Goal: Information Seeking & Learning: Learn about a topic

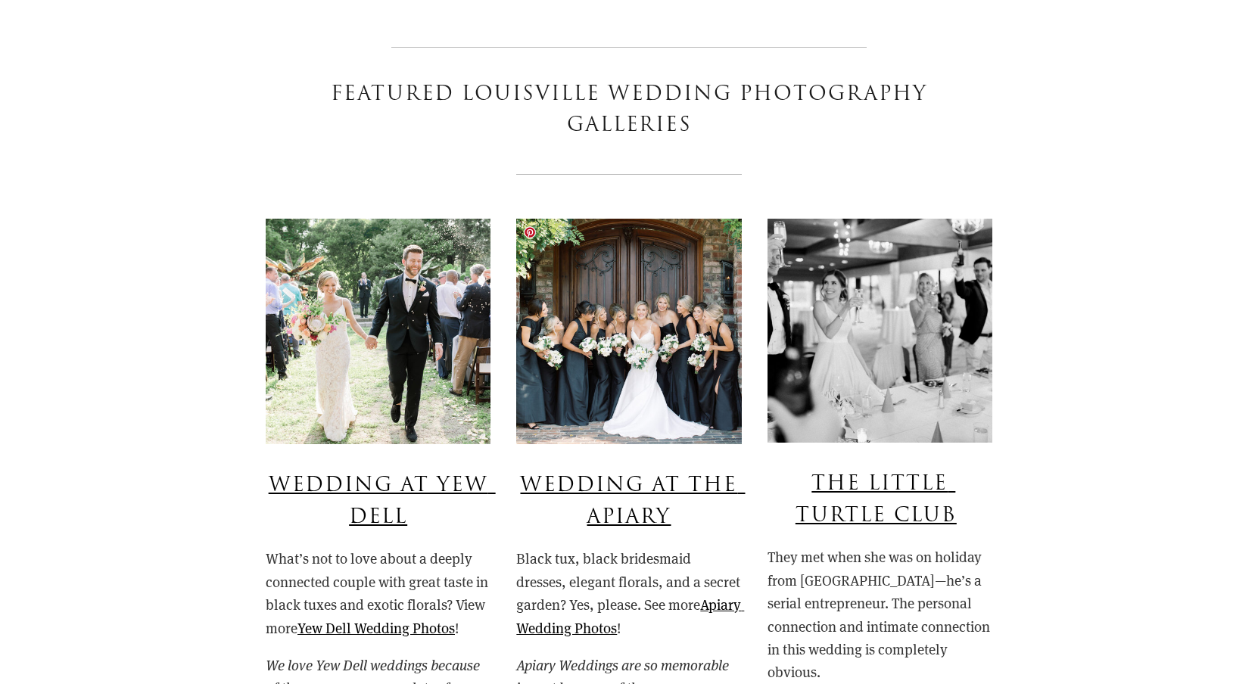
scroll to position [1096, 0]
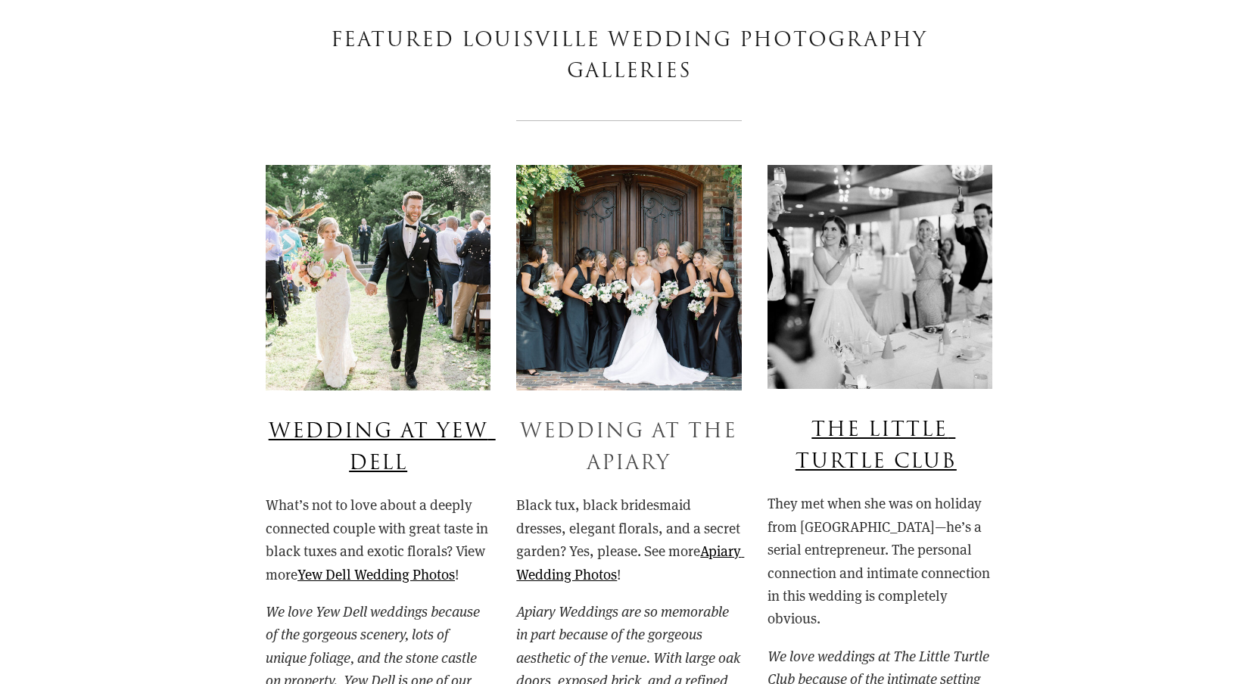
click at [649, 438] on link "Wedding At The Apiary" at bounding box center [632, 447] width 225 height 61
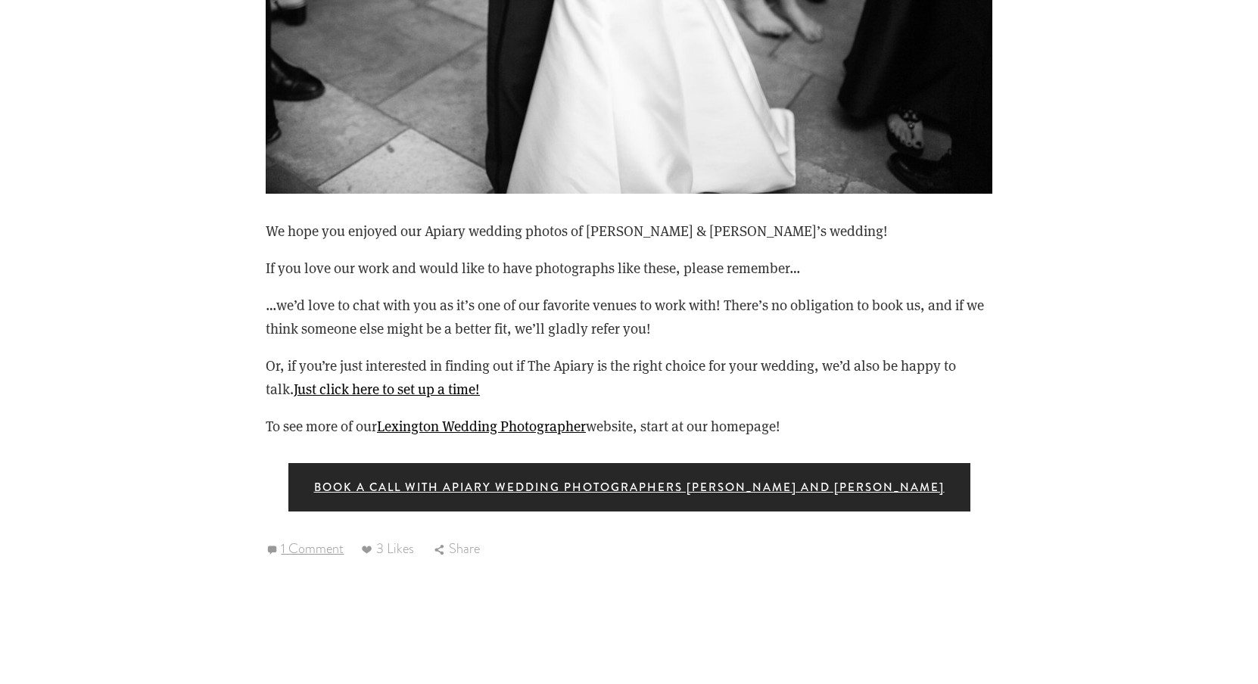
scroll to position [24643, 0]
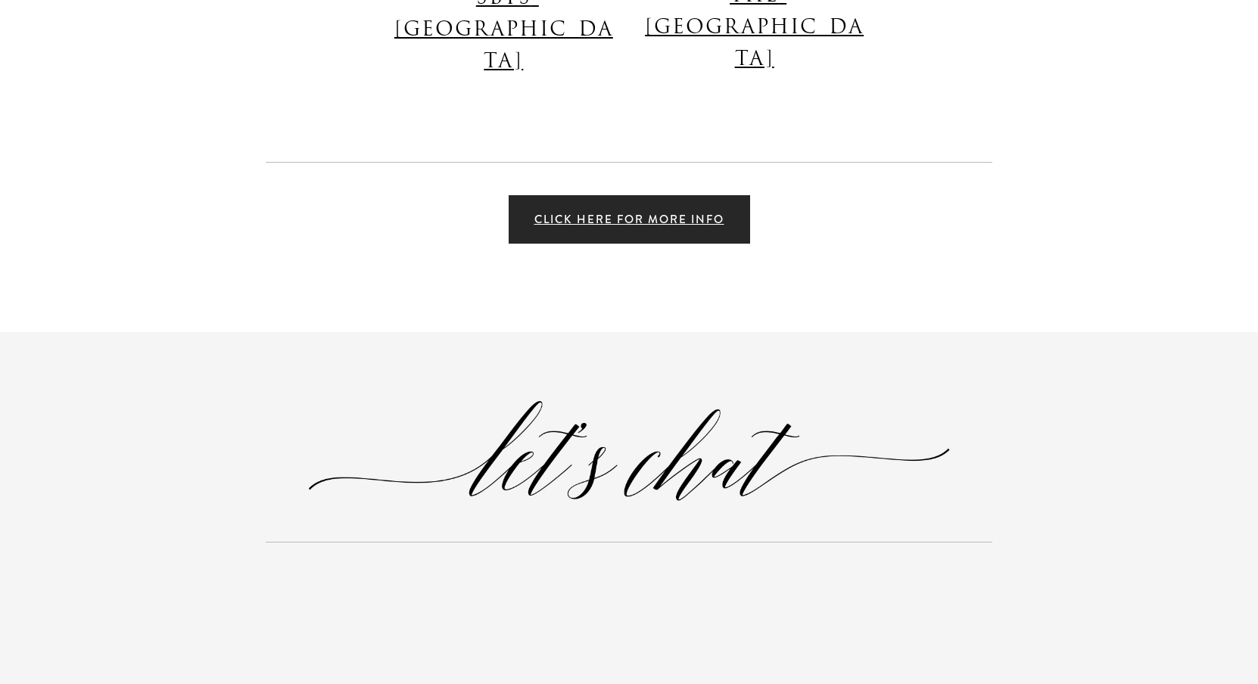
scroll to position [3761, 0]
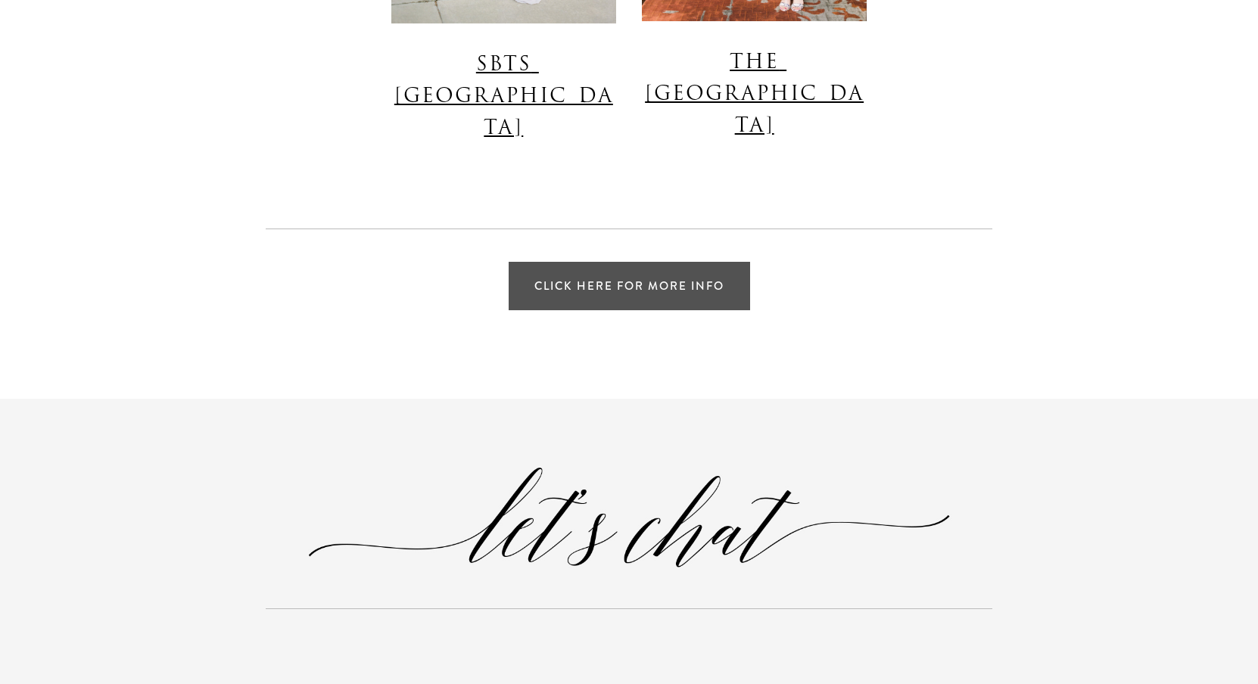
click at [690, 262] on link "Click Here for More Info" at bounding box center [629, 286] width 241 height 48
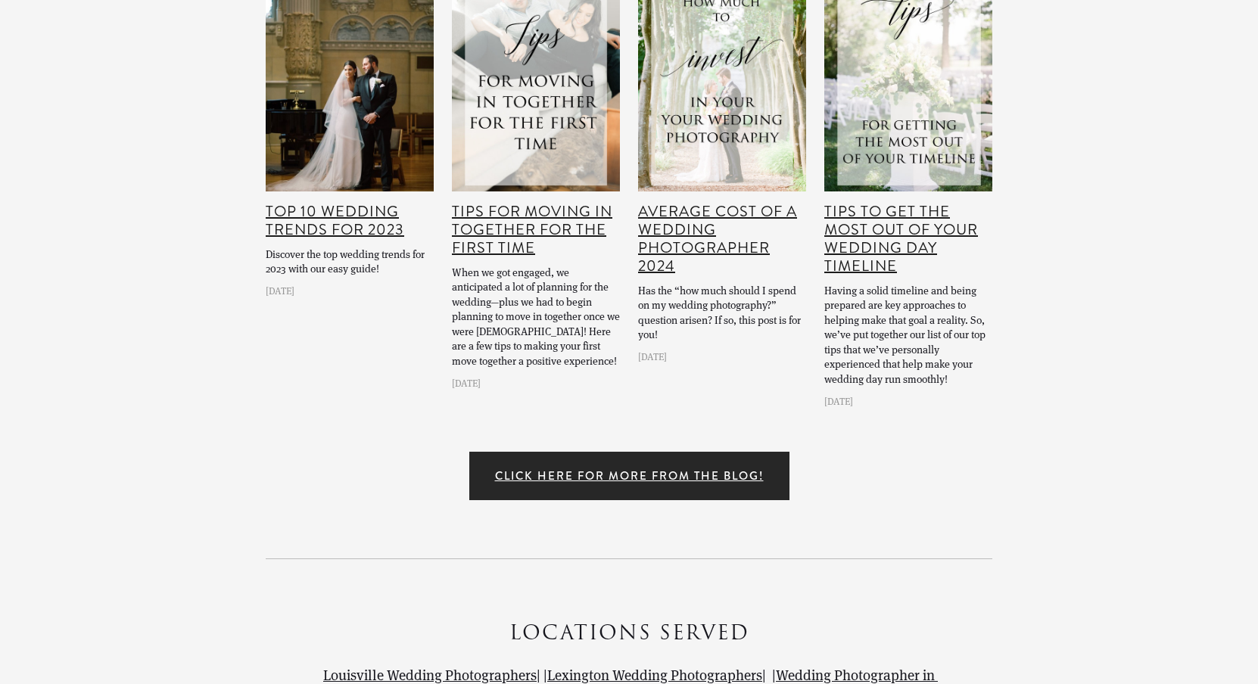
scroll to position [3633, 0]
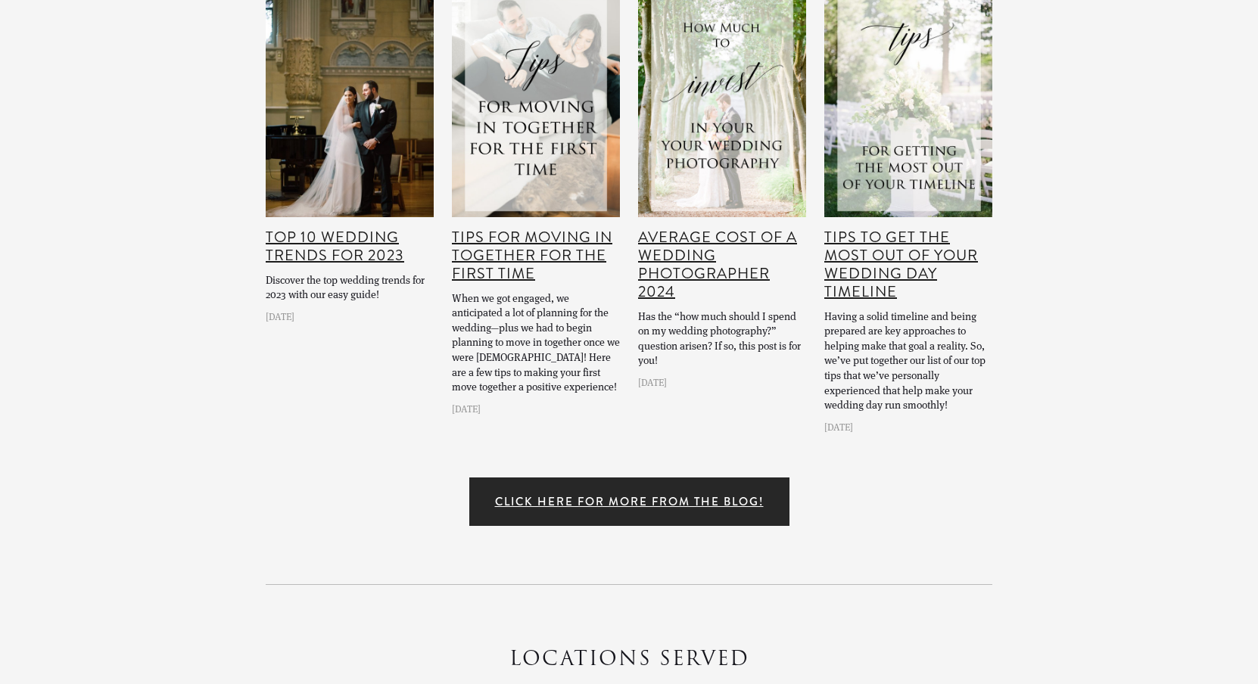
scroll to position [19610, 0]
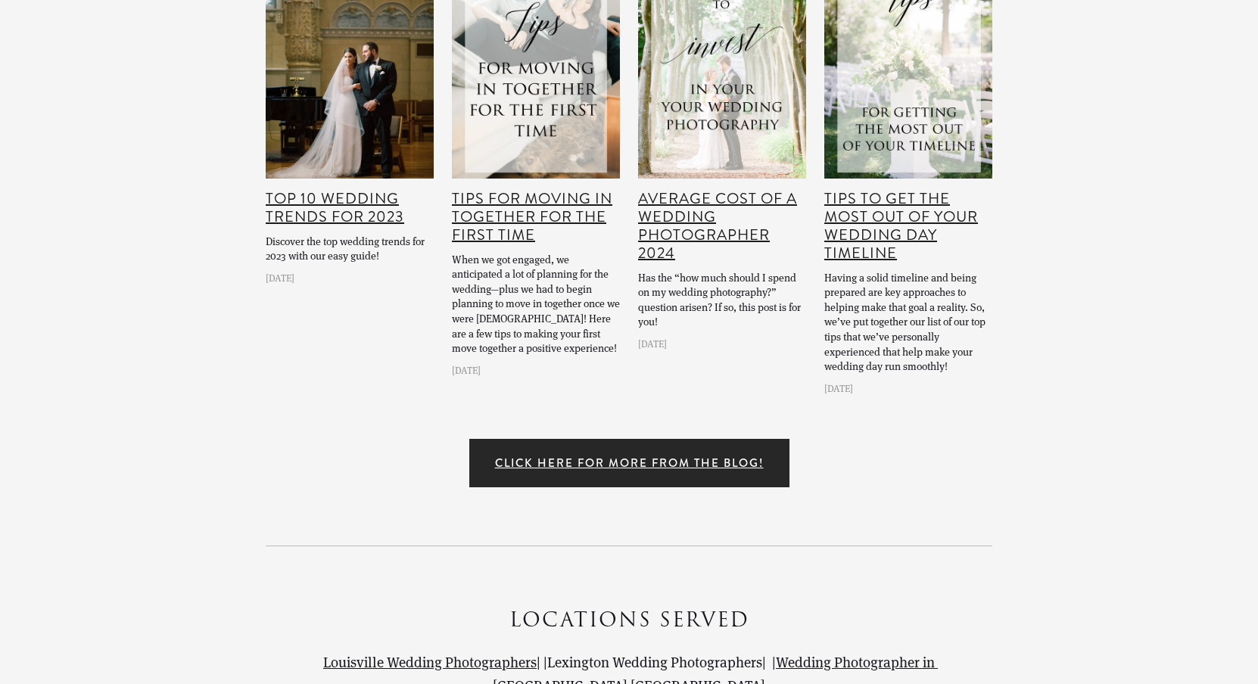
click at [562, 653] on link "Lexington Wedding Photographers" at bounding box center [654, 662] width 215 height 19
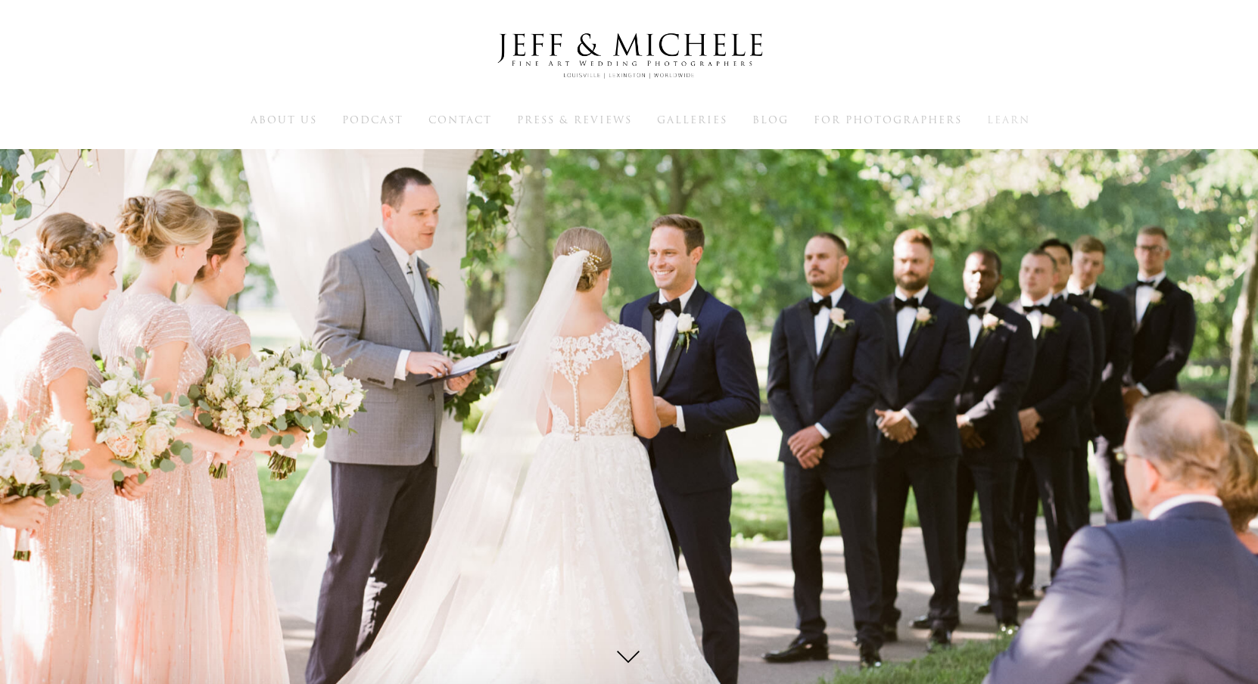
click at [1008, 119] on span "Learn" at bounding box center [1008, 120] width 43 height 14
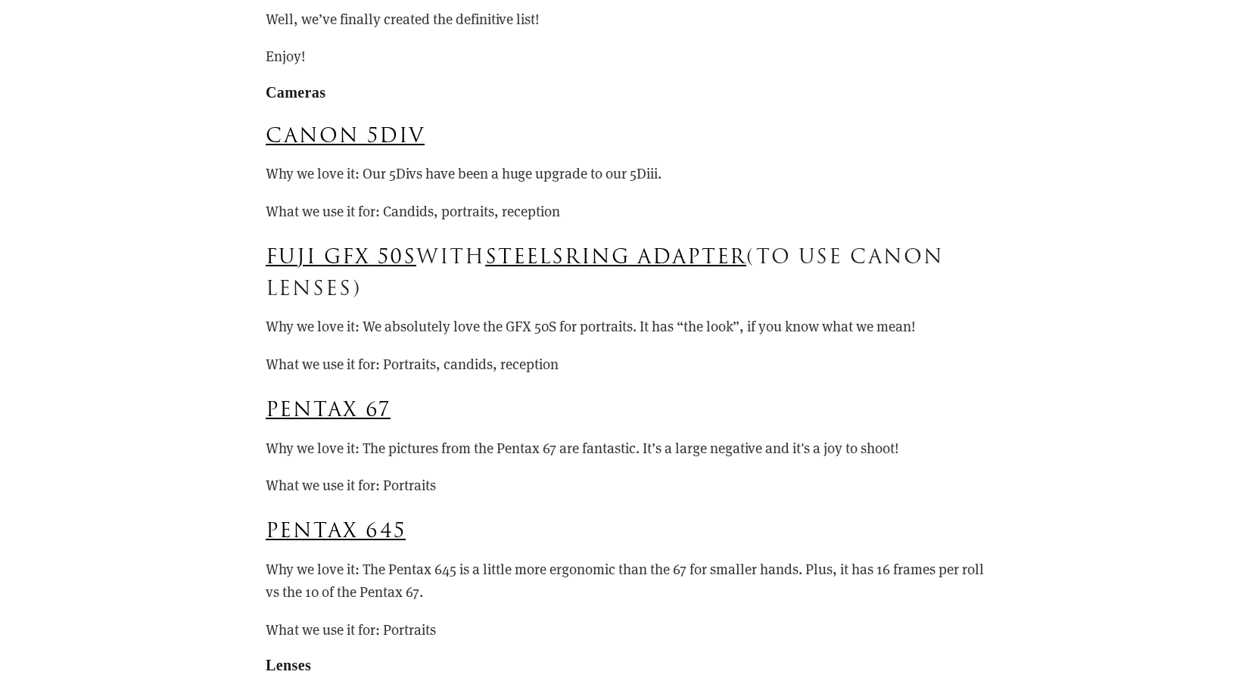
scroll to position [11463, 0]
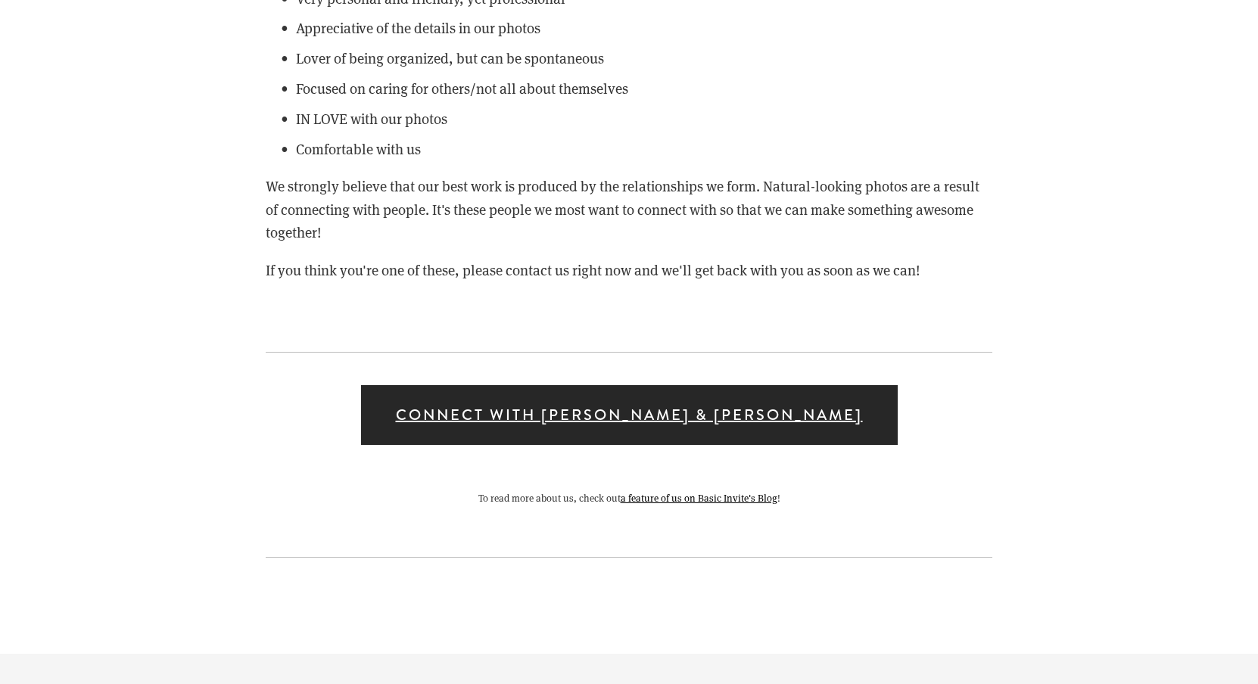
scroll to position [10663, 0]
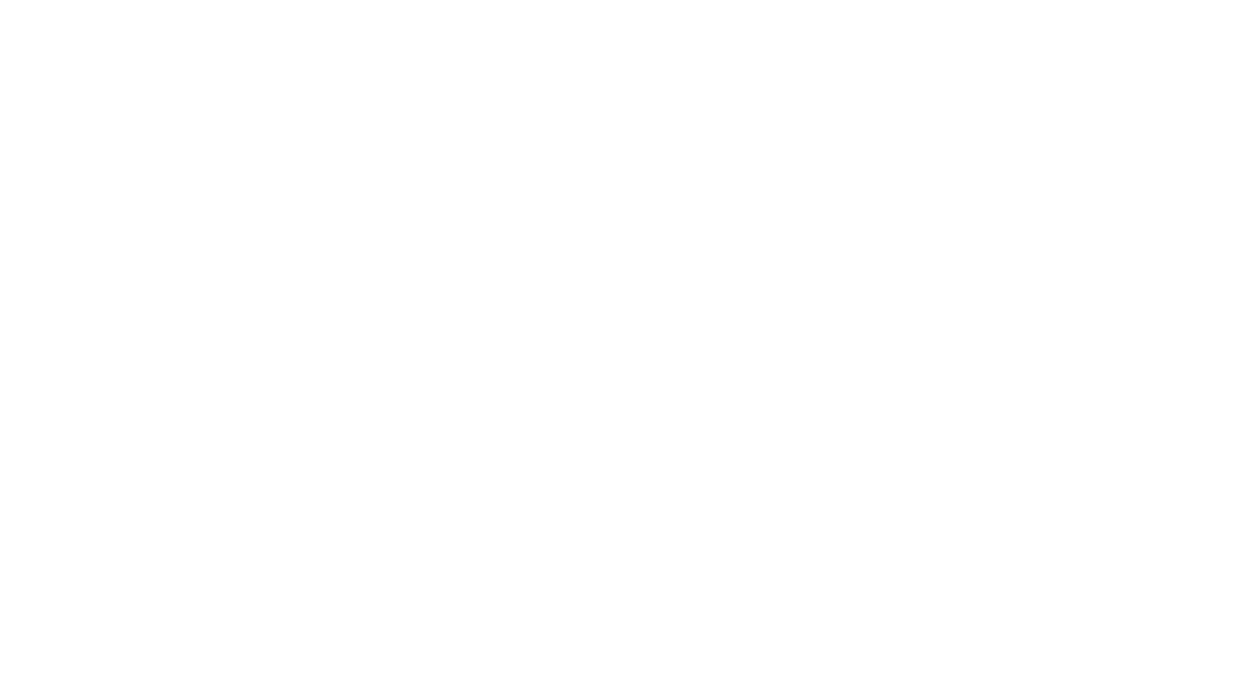
scroll to position [2481, 0]
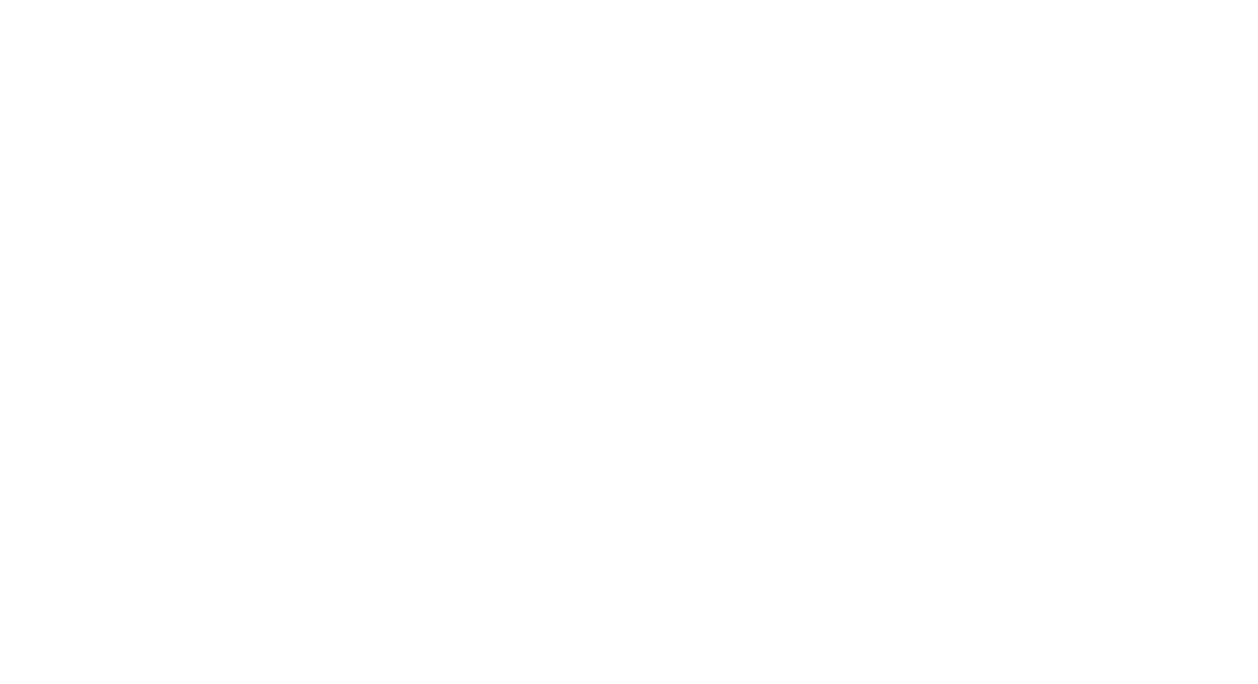
scroll to position [8267, 0]
